Goal: Task Accomplishment & Management: Manage account settings

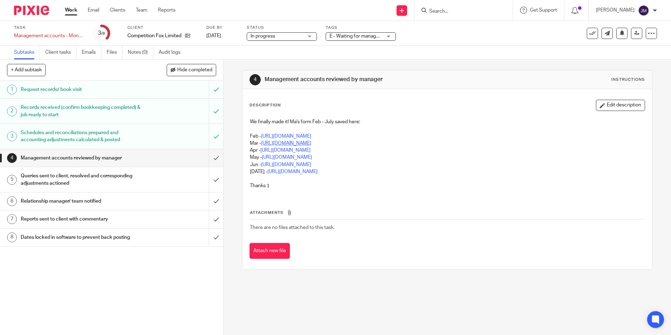
click at [311, 142] on link "[URL][DOMAIN_NAME]" at bounding box center [286, 143] width 50 height 5
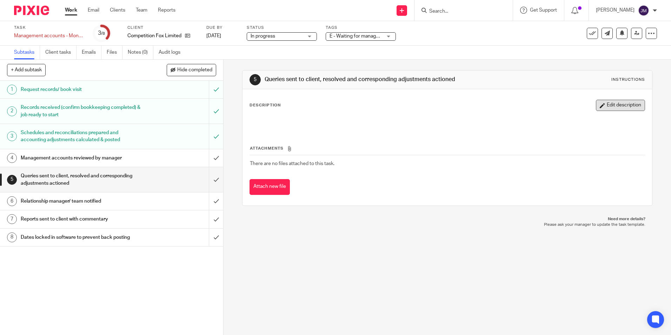
click at [598, 104] on button "Edit description" at bounding box center [620, 105] width 49 height 11
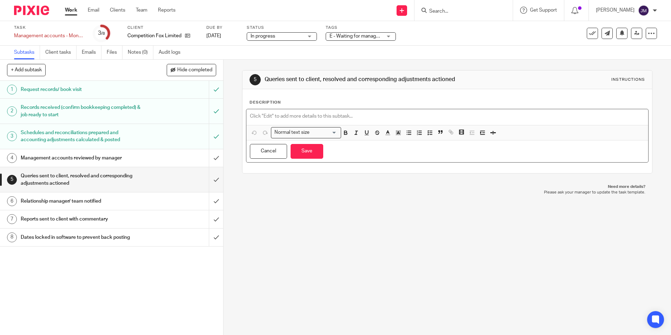
click at [329, 118] on p at bounding box center [447, 116] width 395 height 7
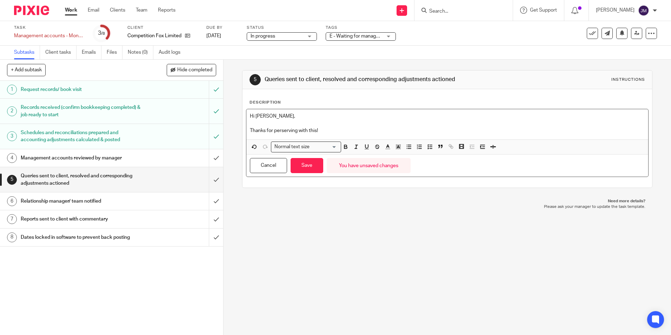
drag, startPoint x: 269, startPoint y: 131, endPoint x: 284, endPoint y: 126, distance: 16.0
drag, startPoint x: 310, startPoint y: 127, endPoint x: 303, endPoint y: 127, distance: 7.4
drag, startPoint x: 303, startPoint y: 127, endPoint x: 289, endPoint y: 129, distance: 14.1
click at [281, 129] on p "Thanks for preserving with this!" at bounding box center [447, 130] width 395 height 7
click at [288, 129] on p "Thanks for preserving with this!" at bounding box center [447, 130] width 395 height 7
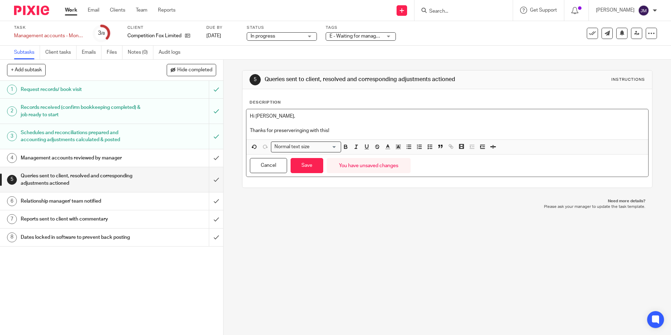
click at [318, 119] on p "Hi Danielle," at bounding box center [447, 116] width 395 height 7
click at [287, 131] on p "Thanks for preserveringing with this!" at bounding box center [447, 130] width 395 height 7
click at [299, 130] on p "Thanks for preserveringing with this!" at bounding box center [447, 130] width 395 height 7
click at [309, 129] on p "Thanks for preservering with this!" at bounding box center [447, 130] width 395 height 7
click at [313, 129] on p "Thanks for preservering with this!" at bounding box center [447, 130] width 395 height 7
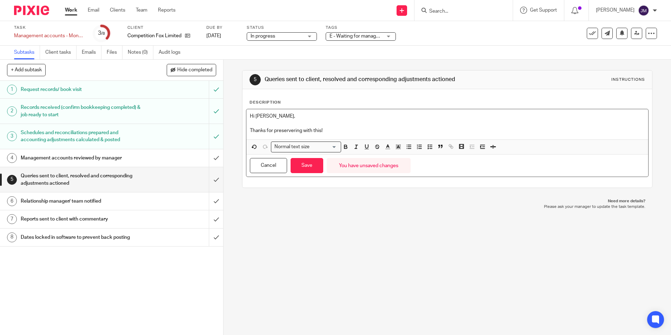
click at [327, 129] on p "Thanks for preservering with this!" at bounding box center [447, 130] width 395 height 7
click at [388, 133] on p "Thanks for persevering with this! I know its been a slog!" at bounding box center [447, 130] width 395 height 7
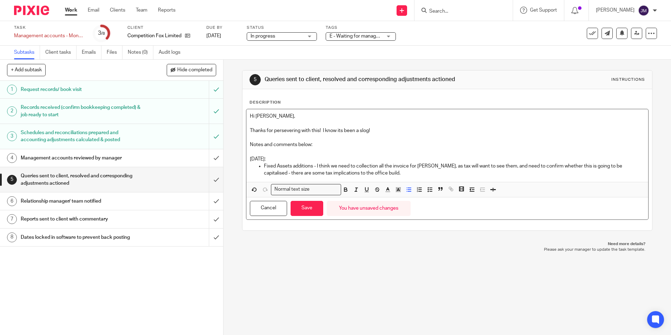
click at [441, 176] on p "Fixed Assets additions - I think we need to collection all the invoice for Jame…" at bounding box center [454, 170] width 381 height 14
click at [415, 175] on p "Fixed Assets additions - I think we need to collection all the invoice for Jame…" at bounding box center [454, 170] width 381 height 14
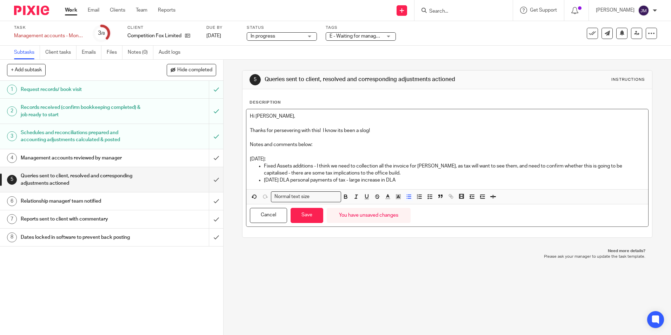
click at [410, 178] on p "Jan 2025 DLA personal payments of tax - large increase in DLA" at bounding box center [454, 180] width 381 height 7
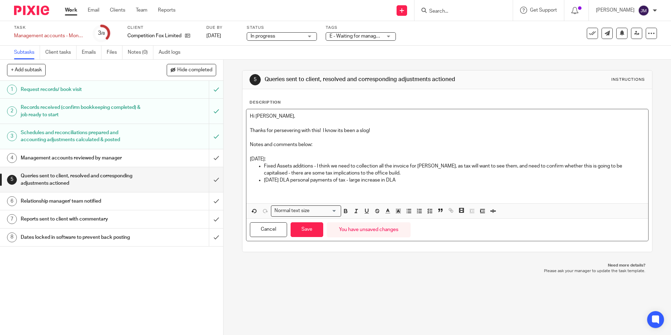
click at [307, 157] on p "Feb 2025:" at bounding box center [447, 159] width 395 height 7
drag, startPoint x: 392, startPoint y: 159, endPoint x: 248, endPoint y: 157, distance: 144.3
click at [250, 157] on p "Feb 2025: - Invoice request, but nothing stopping MAs going out" at bounding box center [447, 159] width 395 height 7
click at [333, 168] on p "Fixed Assets additions - I think we need to collection all the invoice for Jame…" at bounding box center [454, 170] width 381 height 14
click at [410, 176] on p "Fixed Assets additions - I think we need to collection all the invoice for Jame…" at bounding box center [454, 170] width 381 height 14
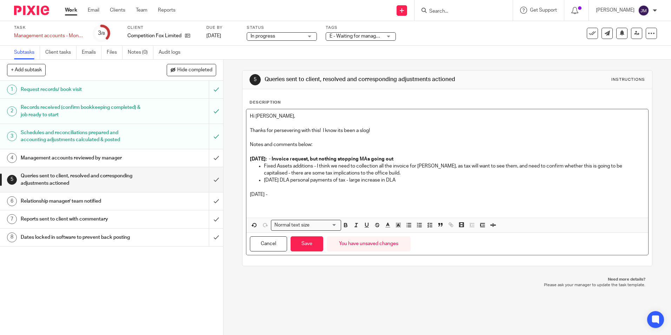
click at [314, 254] on div "Cancel Save You have unsaved changes" at bounding box center [448, 244] width 402 height 22
click at [319, 243] on button "Save" at bounding box center [307, 243] width 33 height 15
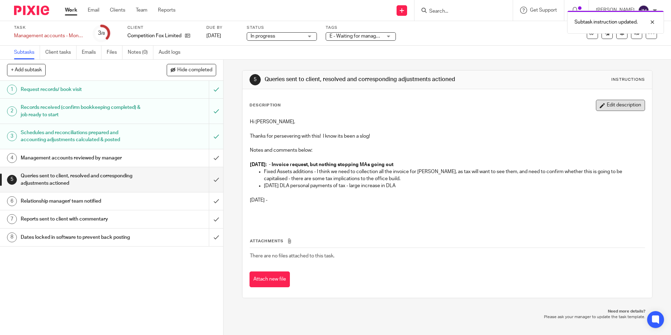
click at [602, 104] on button "Edit description" at bounding box center [620, 105] width 49 height 11
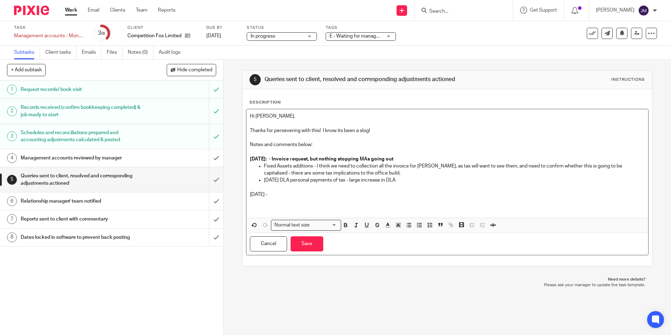
click at [294, 195] on p "March 2025 -" at bounding box center [447, 194] width 395 height 7
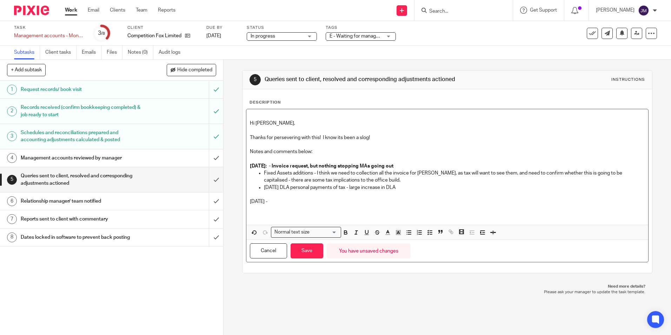
click at [287, 215] on p at bounding box center [447, 215] width 395 height 7
click at [289, 208] on p at bounding box center [447, 208] width 395 height 7
click at [412, 186] on p "Jan 2025 DLA personal payments of tax - large increase in DLA" at bounding box center [454, 187] width 381 height 7
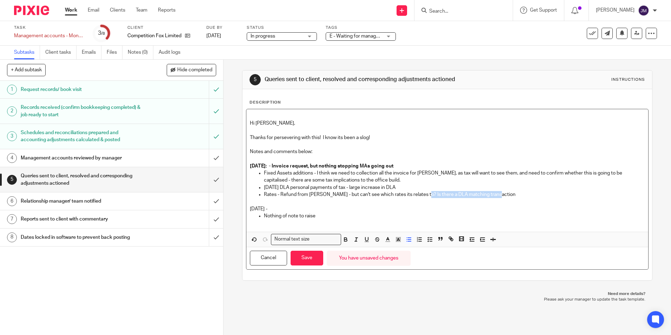
drag, startPoint x: 494, startPoint y: 196, endPoint x: 419, endPoint y: 195, distance: 75.2
click at [419, 195] on p "Rates - Refund from Michael - but can't see which rates its relates to? Is ther…" at bounding box center [454, 194] width 381 height 7
click at [348, 214] on p "Nothing of note to raise" at bounding box center [454, 215] width 381 height 7
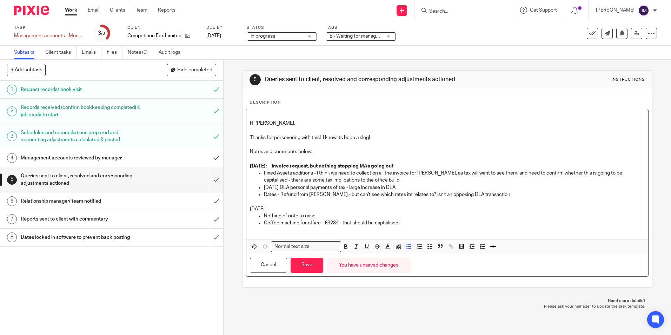
click at [265, 223] on p "Coffee machine for office - £3234 - that should be captialised!" at bounding box center [454, 222] width 381 height 7
drag, startPoint x: 316, startPoint y: 216, endPoint x: 255, endPoint y: 216, distance: 60.8
click at [255, 216] on ul "Nothing of note to raise OFFICE COST: Coffee machine for office - £3234 - that …" at bounding box center [447, 219] width 395 height 14
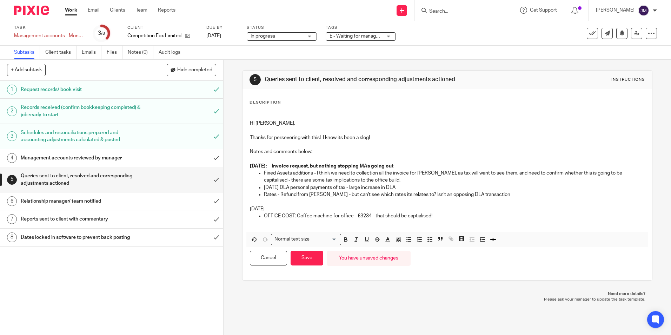
click at [457, 218] on p "OFFICE COST: Coffee machine for office - £3234 - that should be captialised!" at bounding box center [454, 215] width 381 height 7
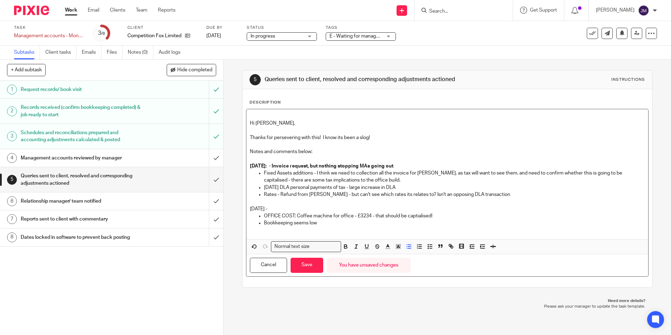
drag, startPoint x: 320, startPoint y: 224, endPoint x: 263, endPoint y: 224, distance: 56.5
click at [264, 224] on p "Bookkeeping seems low" at bounding box center [454, 222] width 381 height 7
copy p "Bookkeeping seems low"
click at [501, 197] on p "Rates - Refund from Michael - but can't see which rates its relates to? Isn't a…" at bounding box center [454, 194] width 381 height 7
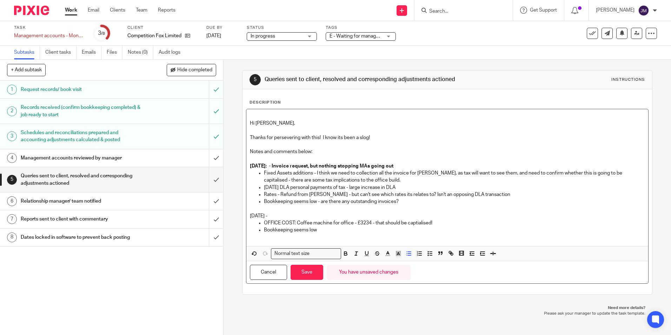
drag, startPoint x: 326, startPoint y: 230, endPoint x: 262, endPoint y: 232, distance: 63.6
click at [264, 232] on p "Bookkeeping seems low" at bounding box center [454, 230] width 381 height 7
click at [298, 231] on p at bounding box center [454, 230] width 381 height 7
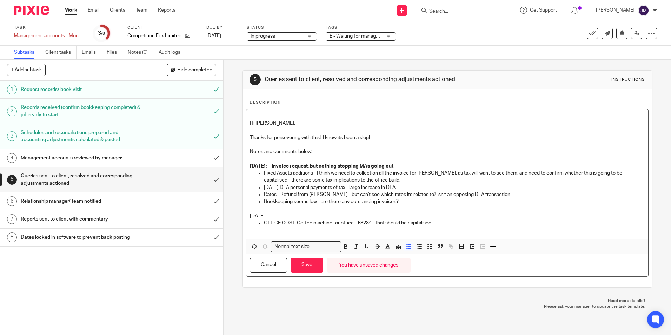
click at [298, 214] on p "March 2025 -" at bounding box center [447, 215] width 395 height 7
drag, startPoint x: 314, startPoint y: 216, endPoint x: 249, endPoint y: 216, distance: 64.6
click at [250, 216] on p "March 2025 - Capitalisation" at bounding box center [447, 215] width 395 height 7
click at [333, 210] on p at bounding box center [447, 208] width 395 height 7
drag, startPoint x: 451, startPoint y: 218, endPoint x: 455, endPoint y: 221, distance: 4.5
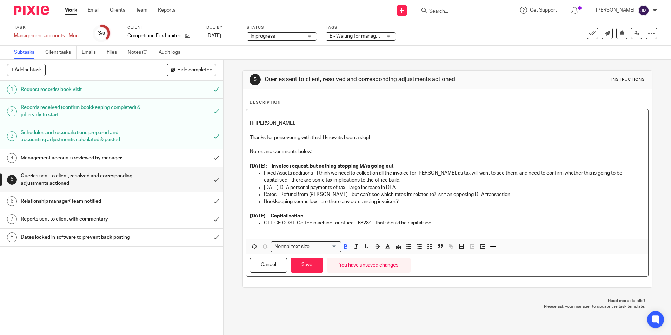
click at [451, 219] on p "March 2025 - Capitalisation" at bounding box center [447, 215] width 395 height 7
click at [460, 221] on p "OFFICE COST: Coffee machine for office - £3234 - that should be capitalised!" at bounding box center [454, 222] width 381 height 7
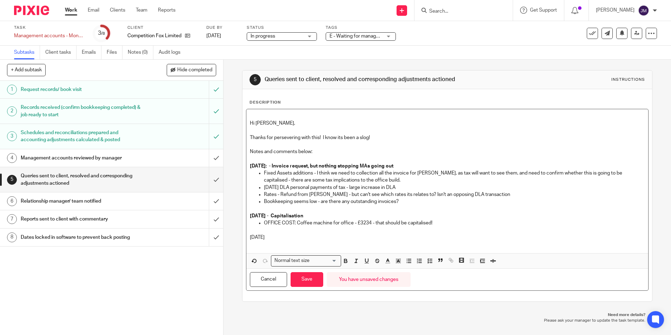
click at [285, 238] on p "April 2025" at bounding box center [447, 237] width 395 height 7
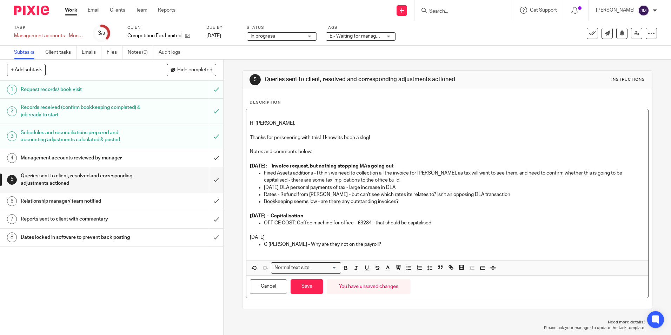
drag, startPoint x: 282, startPoint y: 237, endPoint x: 249, endPoint y: 238, distance: 32.7
click at [250, 238] on p "April 2025" at bounding box center [447, 237] width 395 height 7
click at [332, 237] on p "April 2025" at bounding box center [447, 237] width 395 height 7
click at [376, 244] on p "C Burrows - Why are they not on the payroll?" at bounding box center [454, 244] width 381 height 7
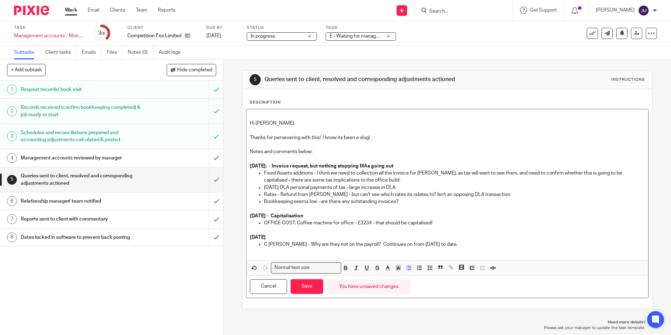
click at [449, 243] on p "C Burrows - Why are they not on the payroll? Continues on from April 2025 to da…" at bounding box center [454, 244] width 381 height 7
click at [529, 248] on p "C Burrows - Why are they not on the payroll? Continues on from April 2025 to da…" at bounding box center [454, 244] width 381 height 7
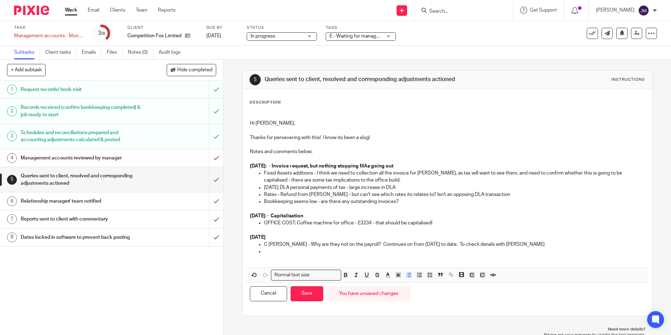
click at [284, 251] on p at bounding box center [454, 251] width 381 height 7
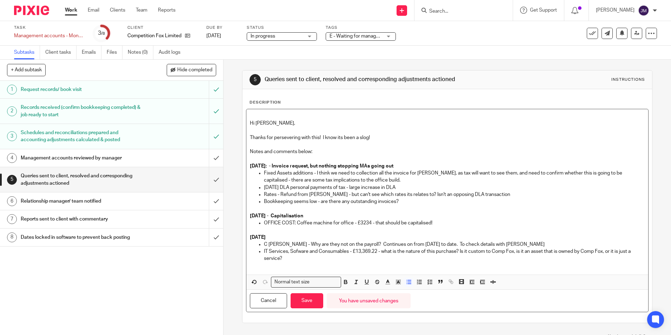
click at [297, 253] on p "IT Services, Sofware and Consumables - £13,369.22 - what is the nature of this …" at bounding box center [454, 255] width 381 height 14
click at [344, 247] on p "C Burrows - Why are they not on the payroll? Continues on from April 2025 to da…" at bounding box center [454, 244] width 381 height 7
click at [319, 261] on p "IT Services, Software and Consumables - £13,369.22 - what is the nature of this…" at bounding box center [454, 255] width 381 height 14
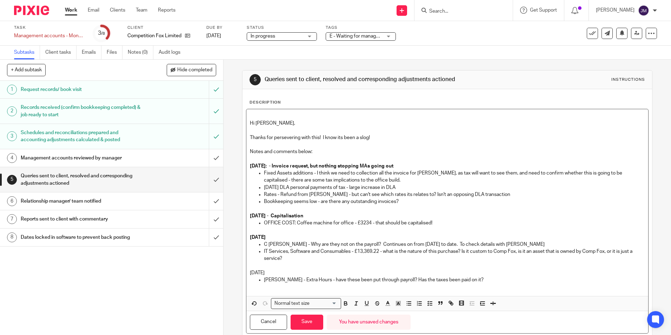
drag, startPoint x: 273, startPoint y: 272, endPoint x: 238, endPoint y: 275, distance: 35.3
click at [238, 275] on div "5 Queries sent to client, resolved and corresponding adjustments actioned Instr…" at bounding box center [448, 197] width 448 height 275
click at [355, 250] on p "IT Services, Software and Consumables - £13,369.22 - what is the nature of this…" at bounding box center [454, 255] width 381 height 14
click at [494, 278] on p "Michelle Taylor - Extra Hours - have these been put through payroll? Has the ta…" at bounding box center [454, 279] width 381 height 7
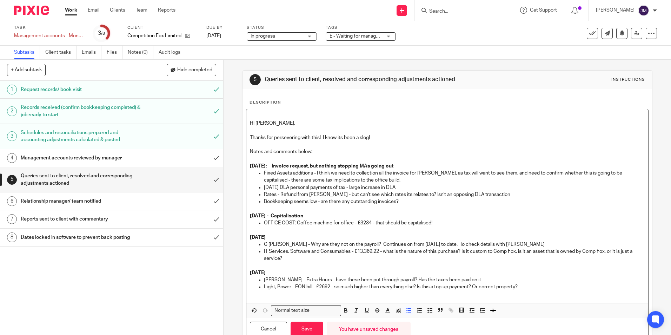
click at [544, 274] on p "May 2025" at bounding box center [447, 272] width 395 height 7
click at [532, 291] on p at bounding box center [447, 294] width 395 height 7
click at [531, 287] on p "Light, Power - EON bill - £2692 - so much higher than everything else? Is this …" at bounding box center [454, 286] width 381 height 7
click at [414, 204] on p "Bookkeeping seems low - are there any outstanding invoices?" at bounding box center [454, 201] width 381 height 7
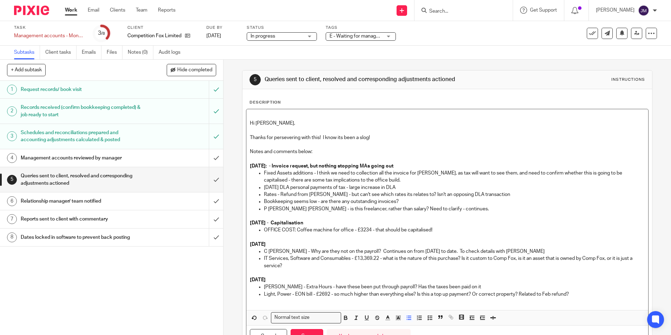
click at [444, 206] on p "P Bishop Salary - is this freelancer, rather than salary? Need to clarify - con…" at bounding box center [454, 208] width 381 height 7
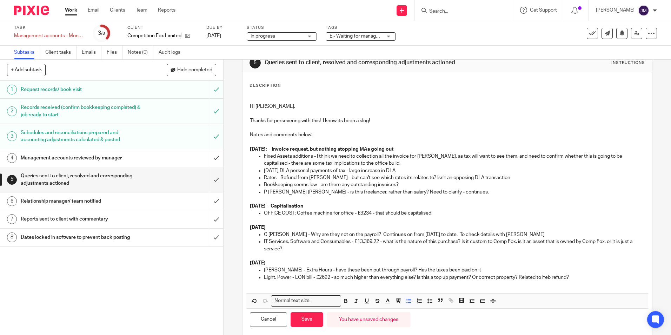
scroll to position [46, 0]
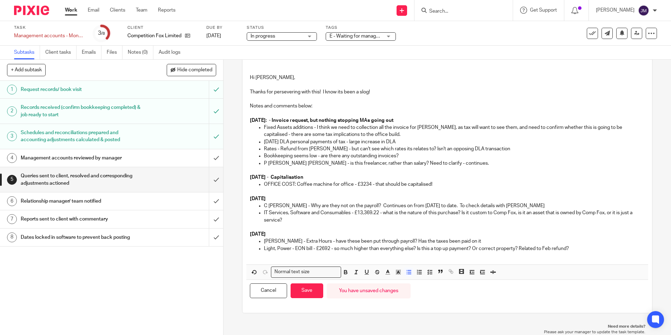
click at [595, 254] on p at bounding box center [447, 255] width 395 height 7
click at [578, 244] on p "Michelle Taylor - Extra Hours - have these been put through payroll? Has the ta…" at bounding box center [454, 241] width 381 height 7
click at [577, 253] on p at bounding box center [447, 255] width 395 height 7
click at [576, 248] on p "Light, Power - EON bill - £2692 - so much higher than everything else? Is this …" at bounding box center [454, 248] width 381 height 7
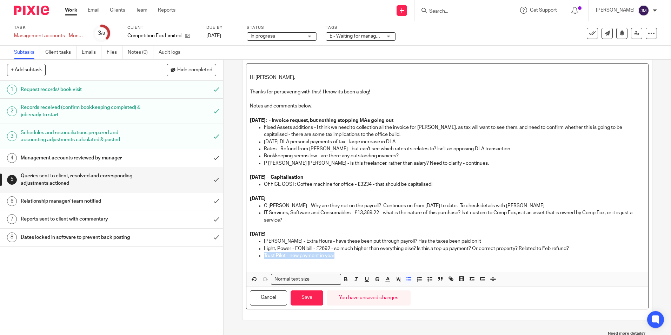
drag, startPoint x: 329, startPoint y: 256, endPoint x: 260, endPoint y: 258, distance: 69.9
click at [260, 258] on ul "Michelle Taylor - Extra Hours - have these been put through payroll? Has the ta…" at bounding box center [447, 248] width 395 height 21
copy p "Trust Pilot - new payment in year"
click at [438, 161] on p "P Bishop Salary - is this freelancer, rather than salary? Need to clarify - con…" at bounding box center [454, 163] width 381 height 7
click at [449, 162] on p "P Bishop Salary - is this freelancer, rather than salary? Need to clarify - con…" at bounding box center [454, 163] width 381 height 7
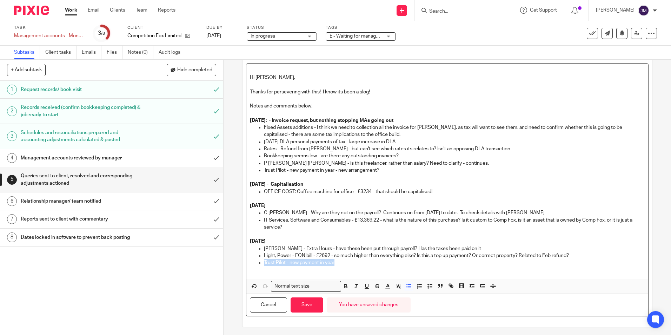
drag, startPoint x: 339, startPoint y: 262, endPoint x: 263, endPoint y: 263, distance: 75.5
click at [264, 263] on p "Trust Pilot - new payment in year" at bounding box center [454, 262] width 381 height 7
click at [482, 263] on p at bounding box center [454, 262] width 381 height 7
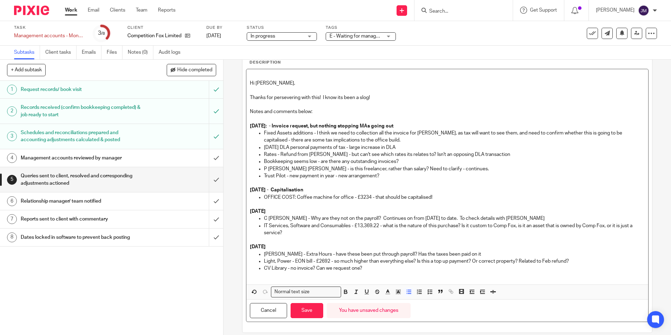
scroll to position [25, 0]
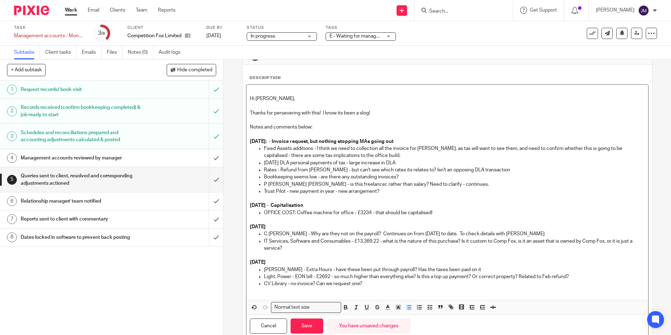
drag, startPoint x: 293, startPoint y: 248, endPoint x: 260, endPoint y: 239, distance: 34.5
click at [260, 239] on ul "C Burrows - Why are they not on the payroll? Continues on from April 2025 to da…" at bounding box center [447, 240] width 395 height 21
copy p "IT Services, Software and Consumables - £13,369.22 - what is the nature of this…"
click at [369, 282] on p "CV Library - no invoice? Can we request one?" at bounding box center [454, 283] width 381 height 7
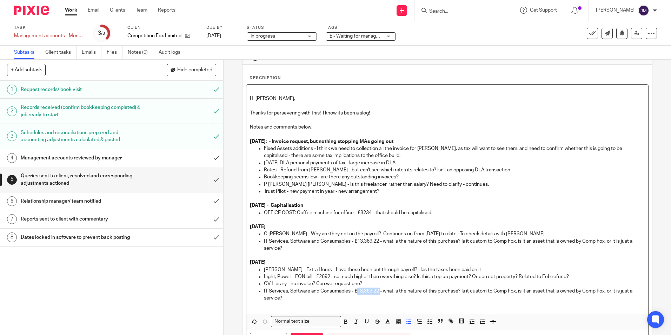
drag, startPoint x: 379, startPoint y: 290, endPoint x: 357, endPoint y: 291, distance: 21.5
click at [357, 291] on p "IT Services, Software and Consumables - £13,369.22 - what is the nature of this…" at bounding box center [454, 295] width 381 height 14
click at [451, 244] on p "IT Services, Software and Consumables - £13,369.22 - what is the nature of this…" at bounding box center [454, 245] width 381 height 14
click at [429, 248] on p "IT Services, Software and Consumables - £13,369.22 - what is the nature of this…" at bounding box center [454, 245] width 381 height 14
click at [333, 296] on p "IT Services, Software and Consumables - £12155.02- what is the nature of this p…" at bounding box center [454, 295] width 381 height 14
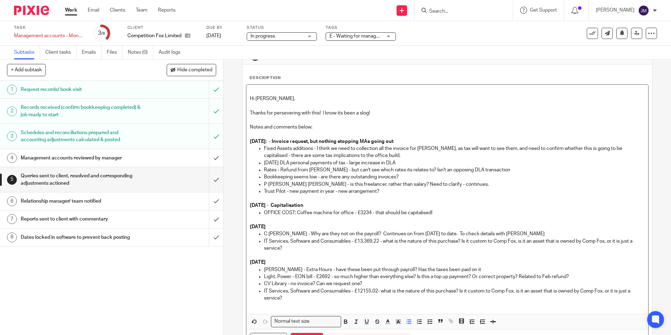
click at [293, 248] on p "IT Services, Software and Consumables - £13,369.22 - what is the nature of this…" at bounding box center [454, 245] width 381 height 14
drag, startPoint x: 284, startPoint y: 297, endPoint x: 263, endPoint y: 294, distance: 21.4
click at [264, 294] on p "IT Services, Software and Consumables - £12155.02- what is the nature of this p…" at bounding box center [454, 295] width 381 height 14
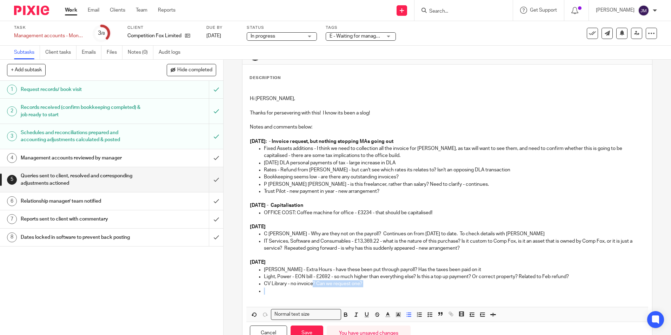
click at [311, 288] on ul "Michelle Taylor - Extra Hours - have these been put through payroll? Has the ta…" at bounding box center [447, 280] width 395 height 28
click at [300, 290] on p at bounding box center [454, 291] width 381 height 7
click at [261, 291] on ul "Michelle Taylor - Extra Hours - have these been put through payroll? Has the ta…" at bounding box center [447, 280] width 395 height 28
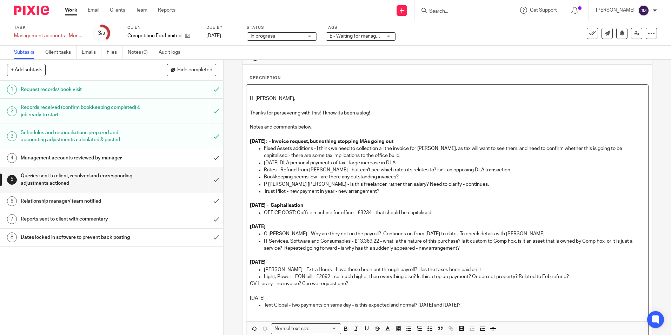
click at [248, 284] on div "Hi Danielle, Thanks for persevering with this! I know its been a slog! Notes an…" at bounding box center [448, 203] width 402 height 237
drag, startPoint x: 274, startPoint y: 295, endPoint x: 248, endPoint y: 297, distance: 26.0
click at [248, 297] on div "Hi Danielle, Thanks for persevering with this! I know its been a slog! Notes an…" at bounding box center [448, 203] width 402 height 237
click at [343, 328] on icon "button" at bounding box center [346, 329] width 6 height 6
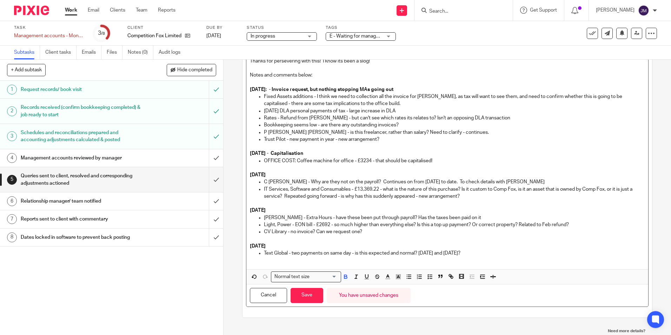
scroll to position [81, 0]
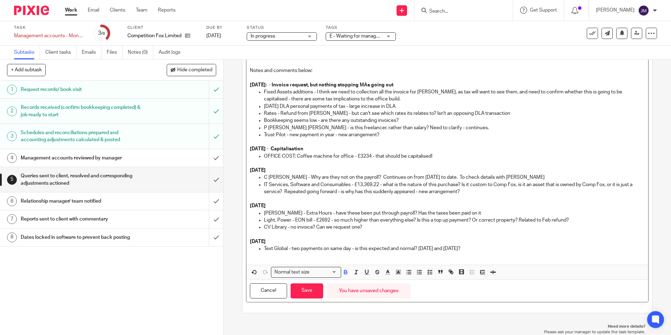
click at [464, 247] on p "Text Global - two payments on same day - is this expected and normal? 1 Jun and…" at bounding box center [454, 248] width 381 height 7
click at [463, 248] on p "Text Global - two payments on same day - is this expected and normal? 1 Jun and…" at bounding box center [454, 248] width 381 height 7
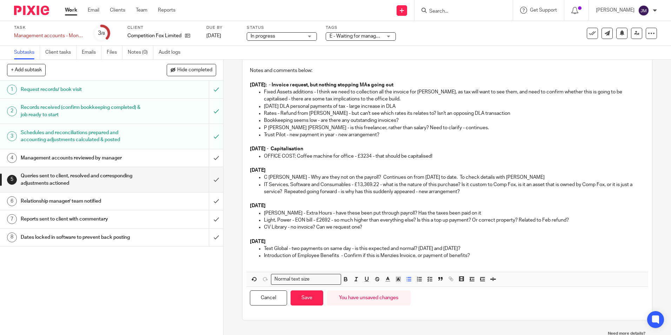
click at [481, 255] on p "Introduction of Employee Benefits - Confirm if this is Menzies Invoice, or paym…" at bounding box center [454, 255] width 381 height 7
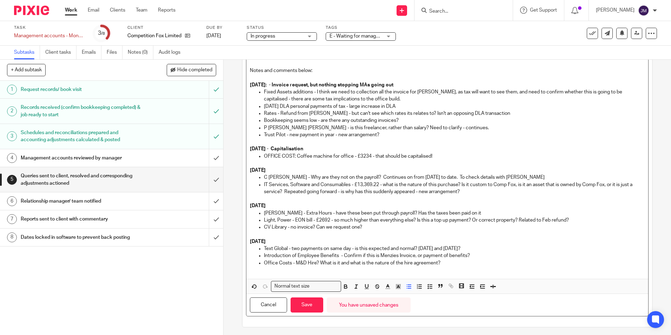
click at [457, 264] on p "Office Costs - M&D Hire? What is it and what is the nature of the hire agreemen…" at bounding box center [454, 263] width 381 height 7
click at [319, 261] on p "Office Costs - M&D Hire? What is it and what is the nature of the hire agreemen…" at bounding box center [454, 263] width 381 height 7
click at [510, 262] on p "Office Costs - M&D Hire? £What is it and what is the nature of the hire agreeme…" at bounding box center [454, 263] width 381 height 7
click at [374, 229] on p "CV Library - no invoice? Can we request one?" at bounding box center [454, 227] width 381 height 7
click at [523, 260] on p "Office Costs - M&D Hire? £What is it and what is the nature of the hire agreeme…" at bounding box center [454, 263] width 381 height 7
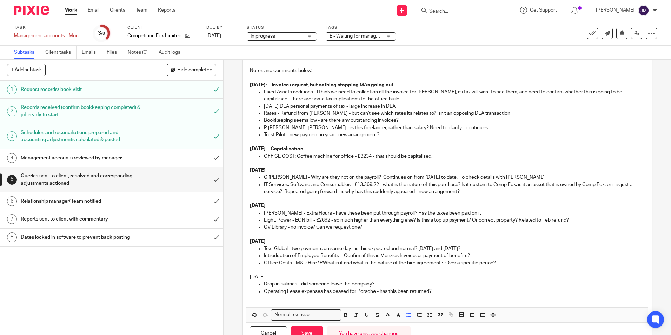
click at [440, 291] on p "Operating Lease expenses has ceased for Porsche - has this been returned?" at bounding box center [454, 291] width 381 height 7
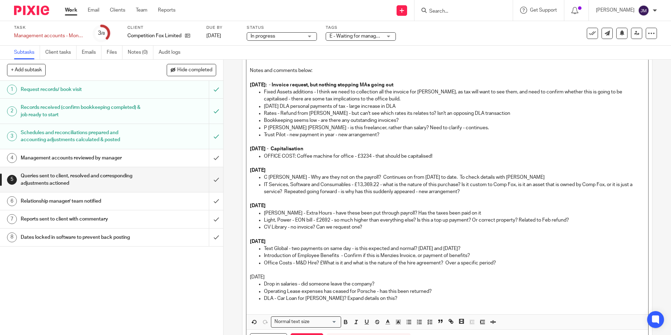
drag, startPoint x: 273, startPoint y: 276, endPoint x: 249, endPoint y: 277, distance: 23.9
click at [250, 277] on p "July 2025" at bounding box center [447, 277] width 395 height 7
click at [408, 300] on p "DLA - Car Loan for Sarah? Expand details on this?" at bounding box center [454, 298] width 381 height 7
click at [456, 299] on p "DLA - Car Loan for Sarah? Expand details on this? Outright personal payment?" at bounding box center [454, 298] width 381 height 7
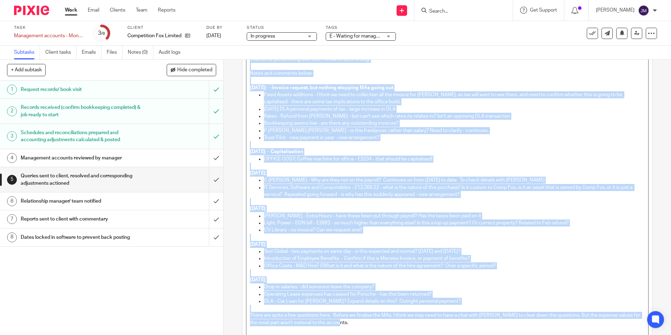
scroll to position [0, 0]
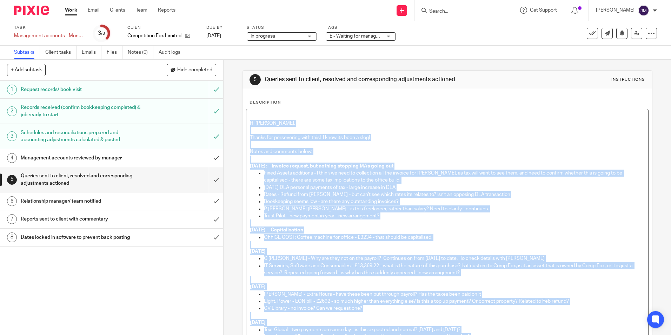
drag, startPoint x: 356, startPoint y: 248, endPoint x: 248, endPoint y: 123, distance: 165.3
click at [248, 123] on div "Hi Danielle, Thanks for persevering with this! I know its been a slog! Notes an…" at bounding box center [448, 263] width 402 height 308
copy div "Hi Danielle, Thanks for persevering with this! I know its been a slog! Notes an…"
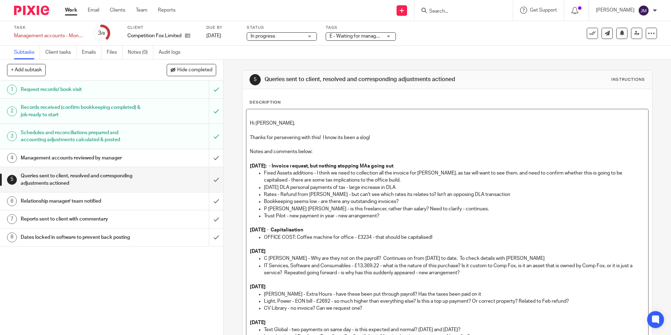
click at [339, 90] on div "Description Hi Danielle, Thanks for persevering with this! I know its been a sl…" at bounding box center [447, 277] width 409 height 376
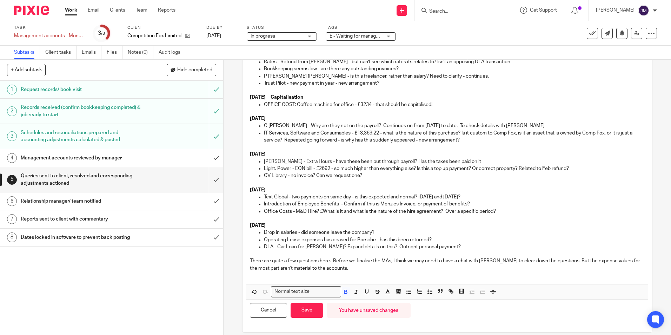
scroll to position [152, 0]
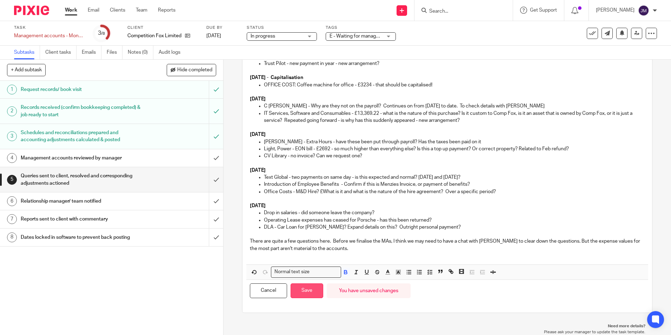
click at [311, 286] on button "Save" at bounding box center [307, 290] width 33 height 15
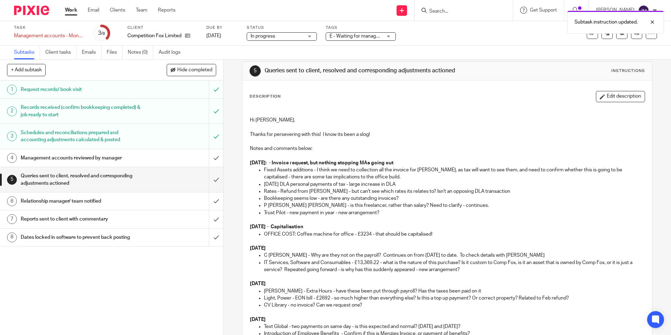
scroll to position [0, 0]
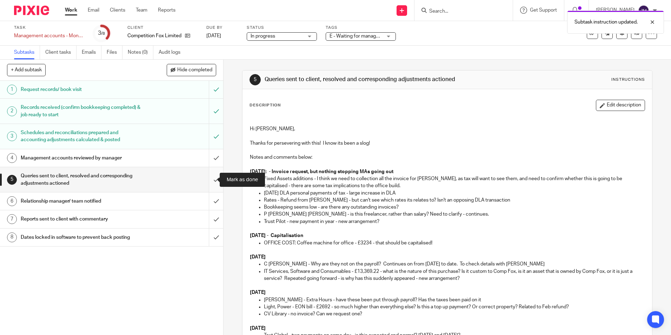
click at [207, 179] on input "submit" at bounding box center [111, 179] width 223 height 25
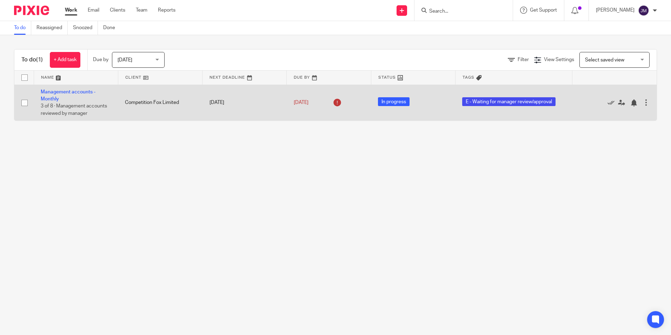
click at [80, 95] on td "Management accounts - Monthly 3 of 8 · Management accounts reviewed by manager" at bounding box center [76, 103] width 84 height 36
click at [80, 94] on link "Management accounts - Monthly" at bounding box center [68, 96] width 55 height 12
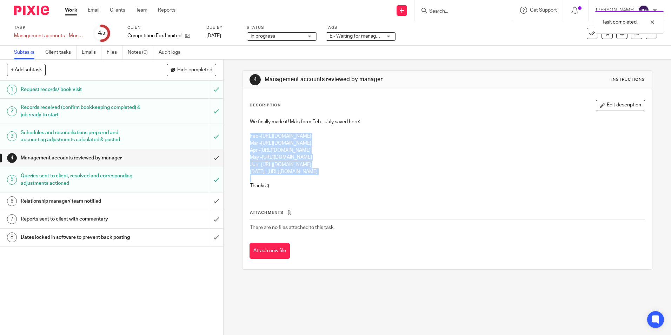
drag, startPoint x: 392, startPoint y: 176, endPoint x: 248, endPoint y: 134, distance: 150.3
click at [248, 134] on div "We finally made it! Ma's form Feb - July saved here: Feb - [URL][DOMAIN_NAME] M…" at bounding box center [448, 155] width 402 height 80
copy div "Feb - [URL][DOMAIN_NAME] Mar - [URL][DOMAIN_NAME] Apr - [URL][DOMAIN_NAME] May …"
click at [147, 305] on div "1 Request records/ book visit 2 Records received (confirm bookkeeping completed…" at bounding box center [111, 208] width 223 height 254
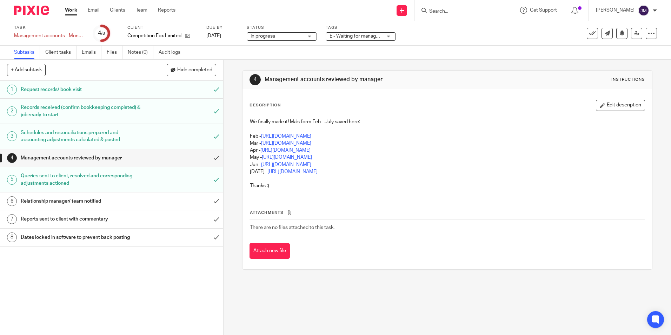
click at [368, 34] on span "E - Waiting for manager review/approval" at bounding box center [373, 36] width 86 height 5
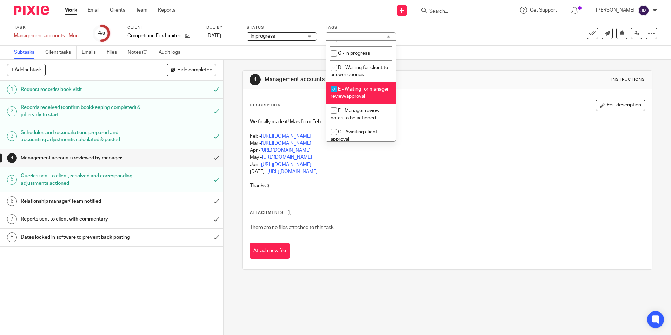
scroll to position [70, 0]
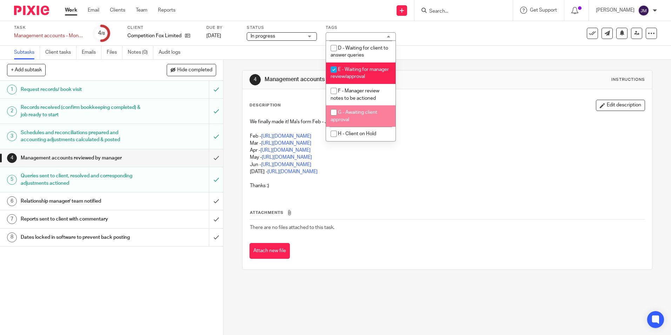
click at [361, 103] on li "F - Manager review notes to be actioned" at bounding box center [361, 94] width 70 height 21
checkbox input "true"
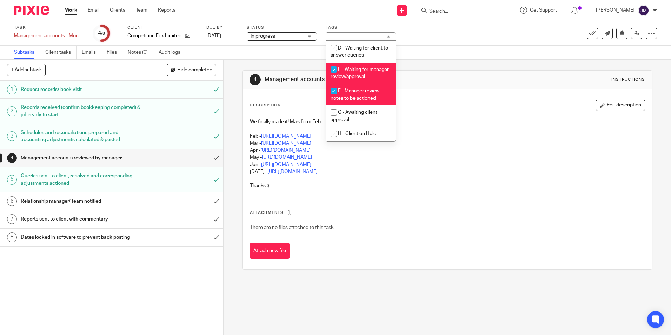
click at [361, 72] on li "E - Waiting for manager review/approval" at bounding box center [361, 73] width 70 height 21
checkbox input "false"
click at [296, 45] on div "Task Management accounts - Monthly Save Management accounts - Monthly 4 /8 Clie…" at bounding box center [335, 33] width 671 height 25
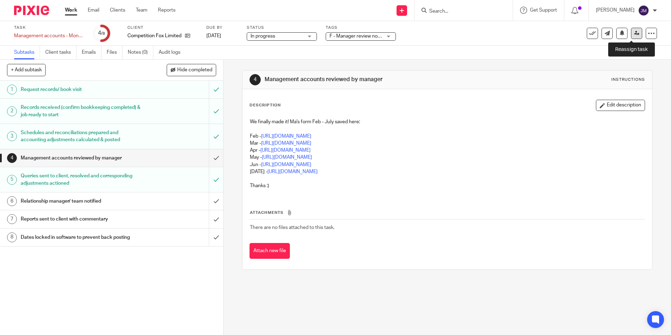
click at [635, 32] on icon at bounding box center [637, 33] width 5 height 5
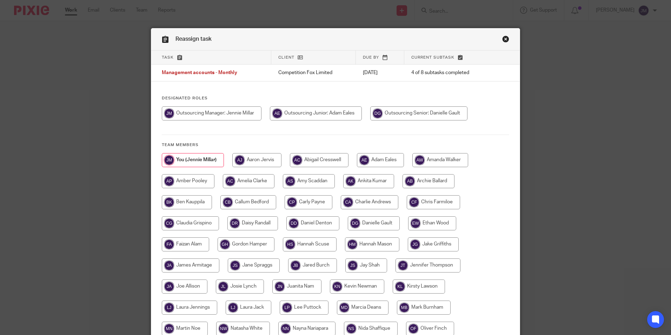
click at [424, 108] on input "radio" at bounding box center [418, 113] width 97 height 14
radio input "true"
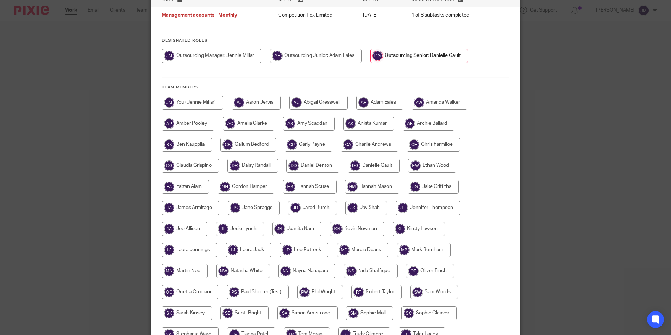
scroll to position [129, 0]
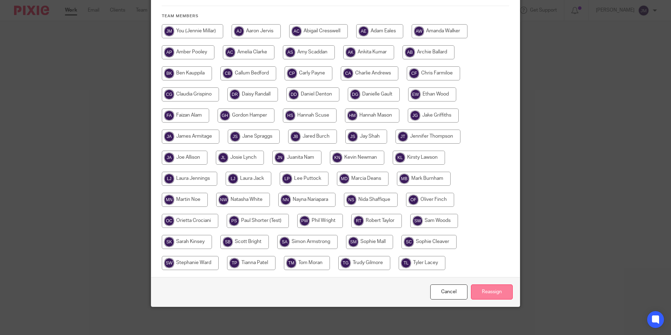
click at [490, 285] on input "Reassign" at bounding box center [492, 291] width 42 height 15
